Goal: Navigation & Orientation: Understand site structure

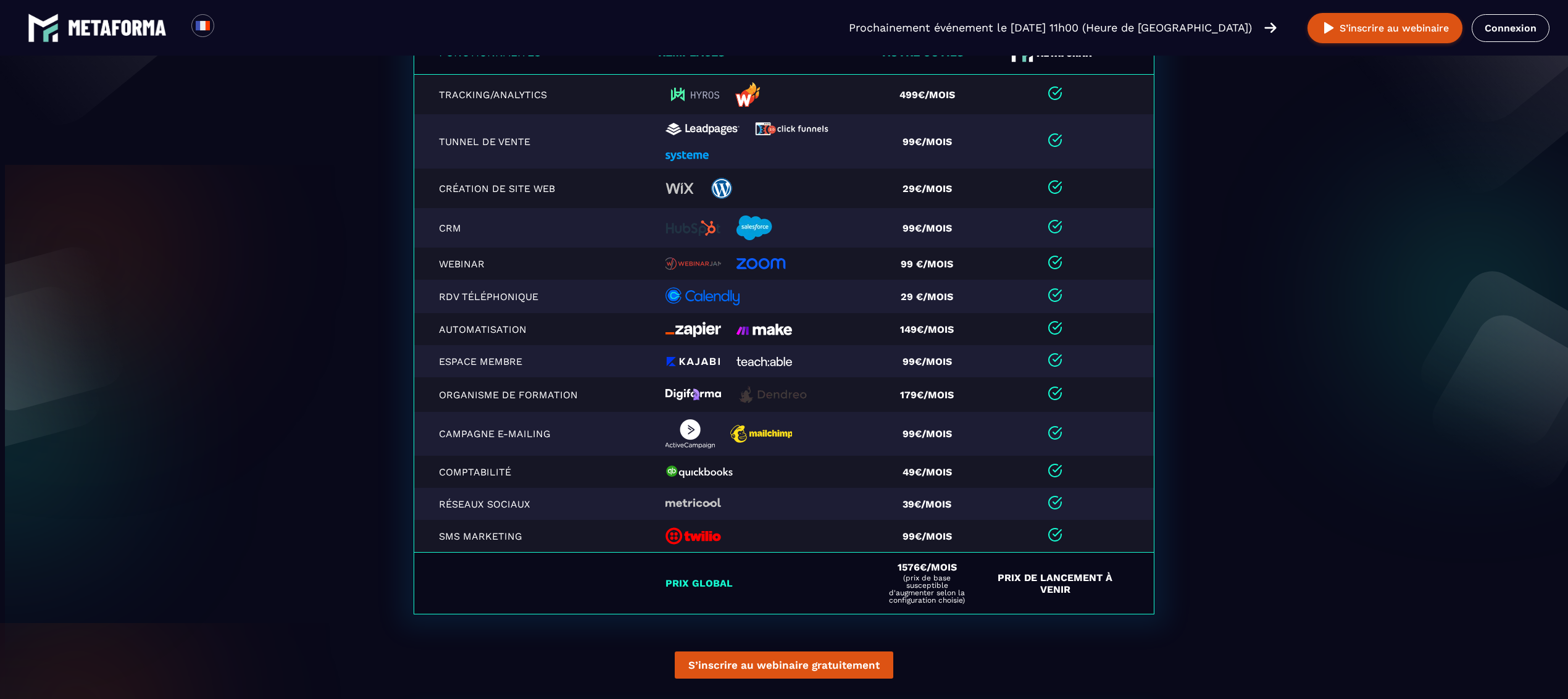
click at [740, 241] on img at bounding box center [754, 228] width 37 height 25
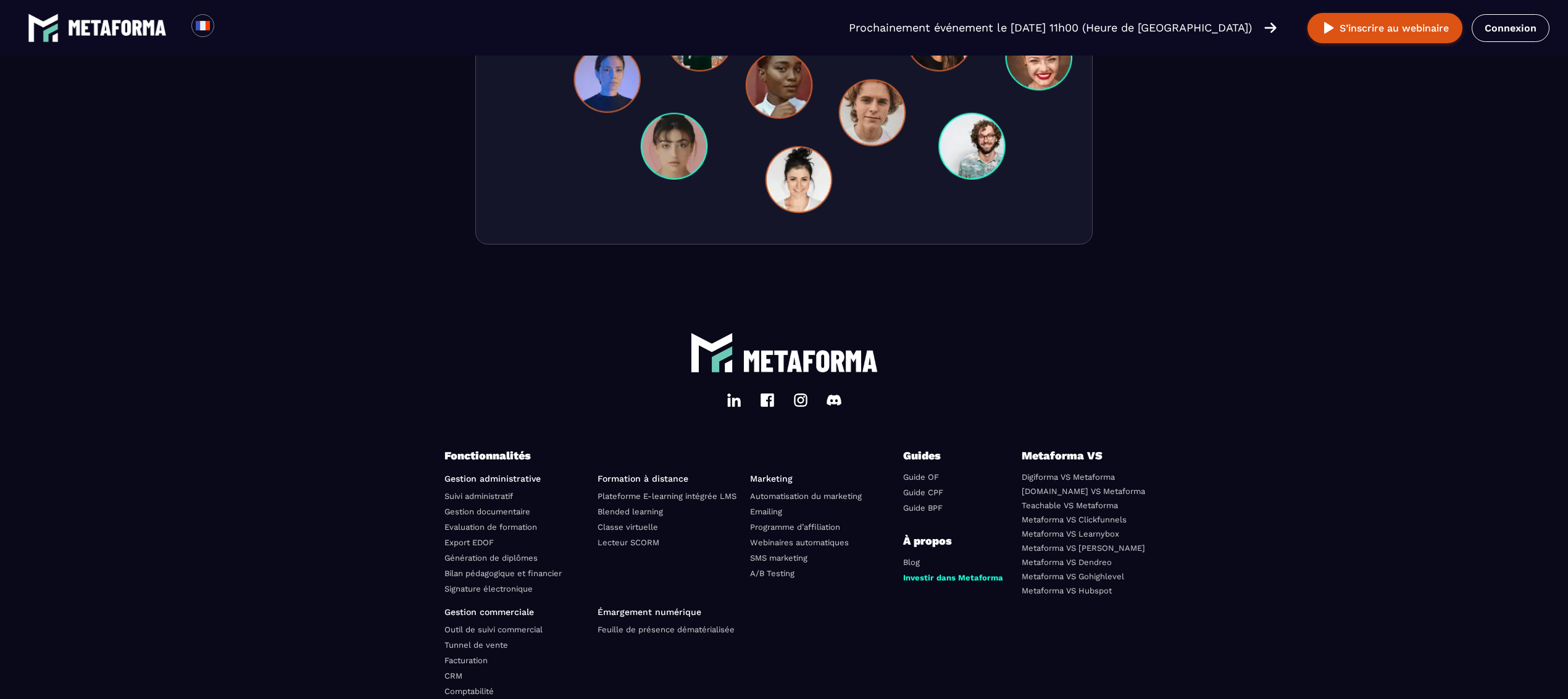
scroll to position [4146, 0]
